Goal: Task Accomplishment & Management: Manage account settings

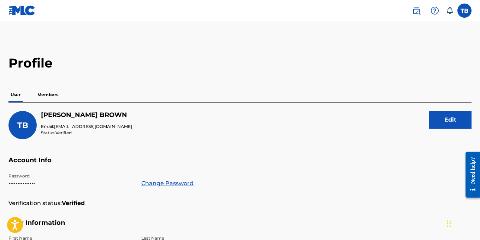
click at [25, 10] on img at bounding box center [21, 10] width 27 height 10
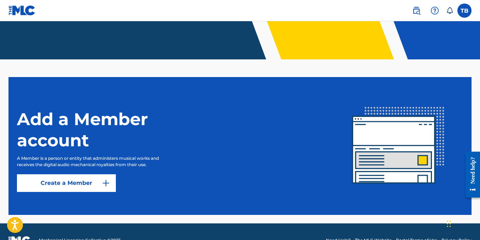
scroll to position [165, 0]
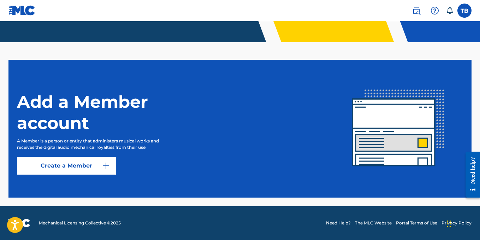
click at [462, 10] on label at bounding box center [464, 11] width 14 height 14
click at [464, 11] on input "TB [PERSON_NAME] [EMAIL_ADDRESS][DOMAIN_NAME] Notification Preferences Profile …" at bounding box center [464, 11] width 0 height 0
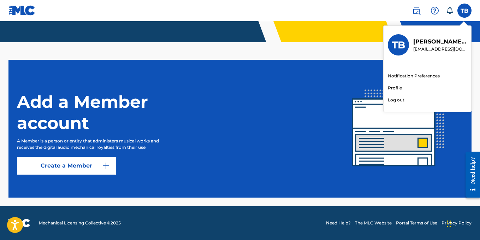
click at [393, 89] on link "Profile" at bounding box center [394, 88] width 14 height 6
